Goal: Information Seeking & Learning: Learn about a topic

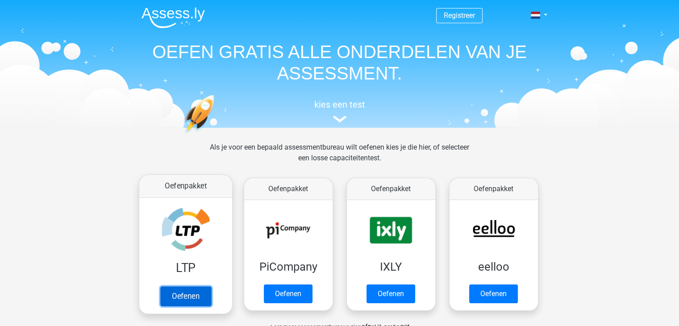
click at [176, 286] on link "Oefenen" at bounding box center [185, 296] width 51 height 20
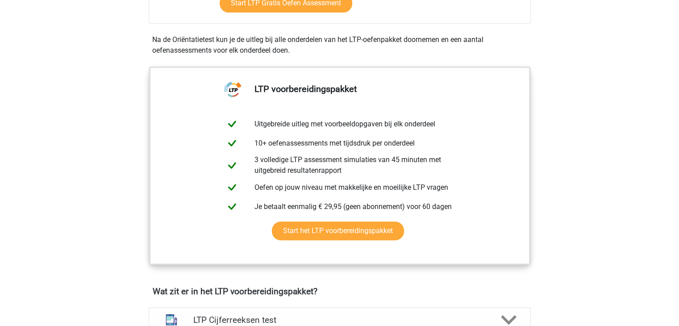
scroll to position [312, 0]
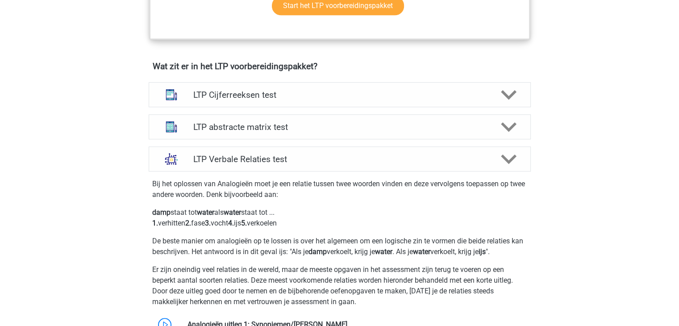
scroll to position [527, 0]
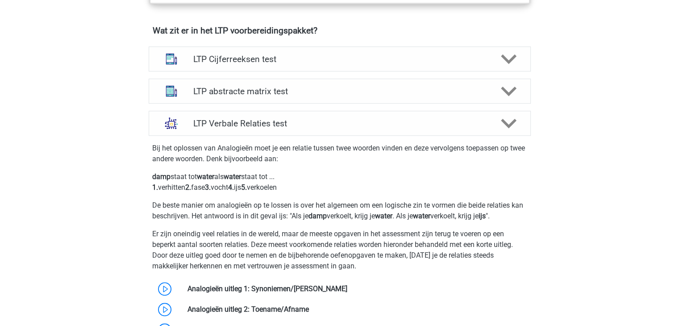
scroll to position [571, 0]
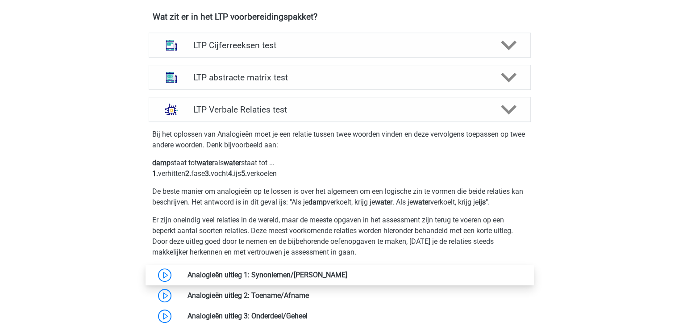
click at [347, 271] on link at bounding box center [347, 275] width 0 height 8
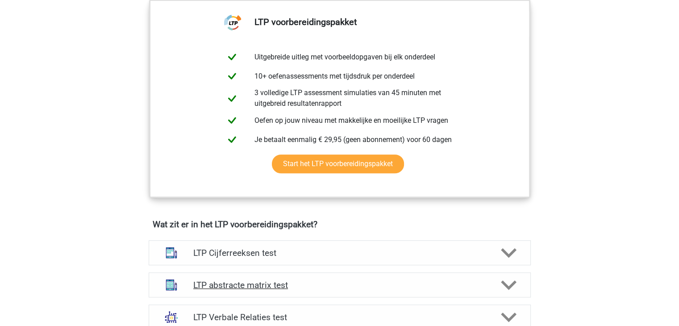
scroll to position [348, 0]
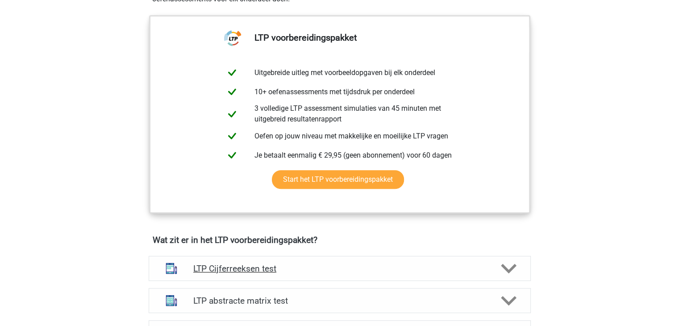
click at [242, 263] on h4 "LTP Cijferreeksen test" at bounding box center [339, 268] width 292 height 10
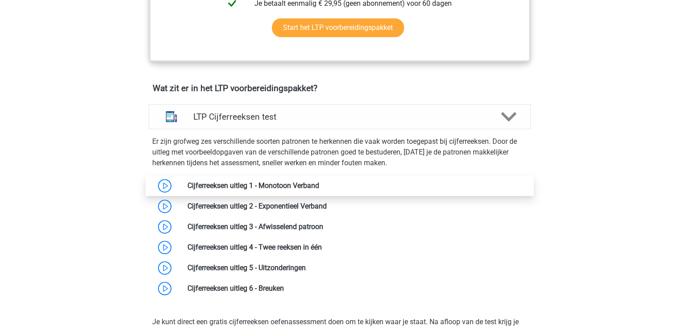
scroll to position [527, 0]
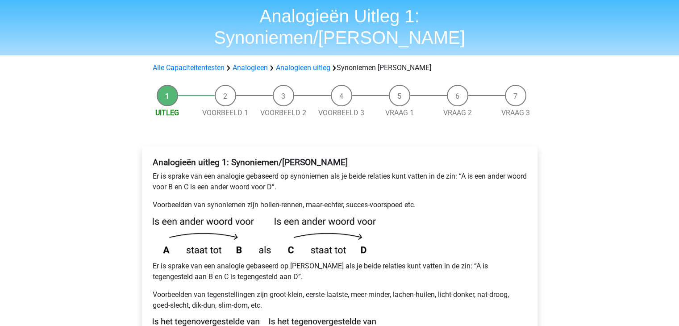
scroll to position [45, 0]
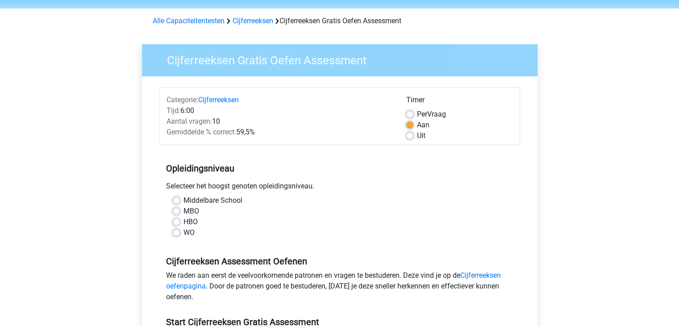
scroll to position [45, 0]
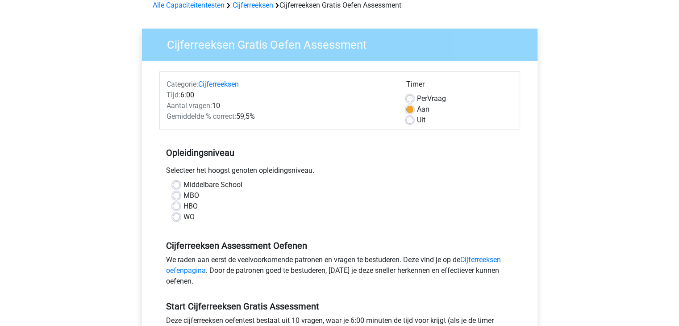
click at [183, 201] on label "HBO" at bounding box center [190, 206] width 14 height 11
click at [173, 201] on input "HBO" at bounding box center [176, 205] width 7 height 9
radio input "true"
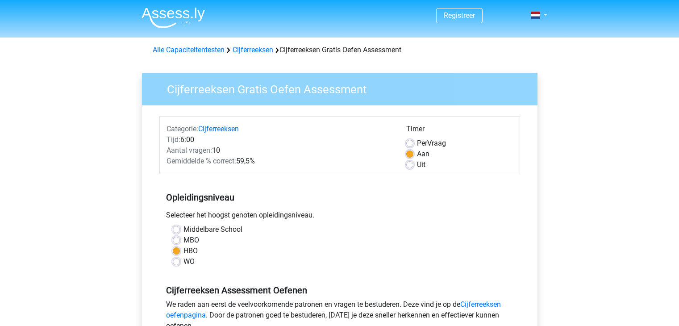
scroll to position [45, 0]
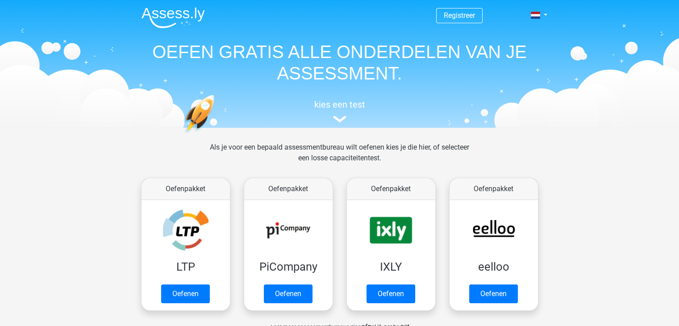
click at [564, 69] on header "Registreer Nederlands English" at bounding box center [339, 64] width 679 height 128
